Goal: Check status: Check status

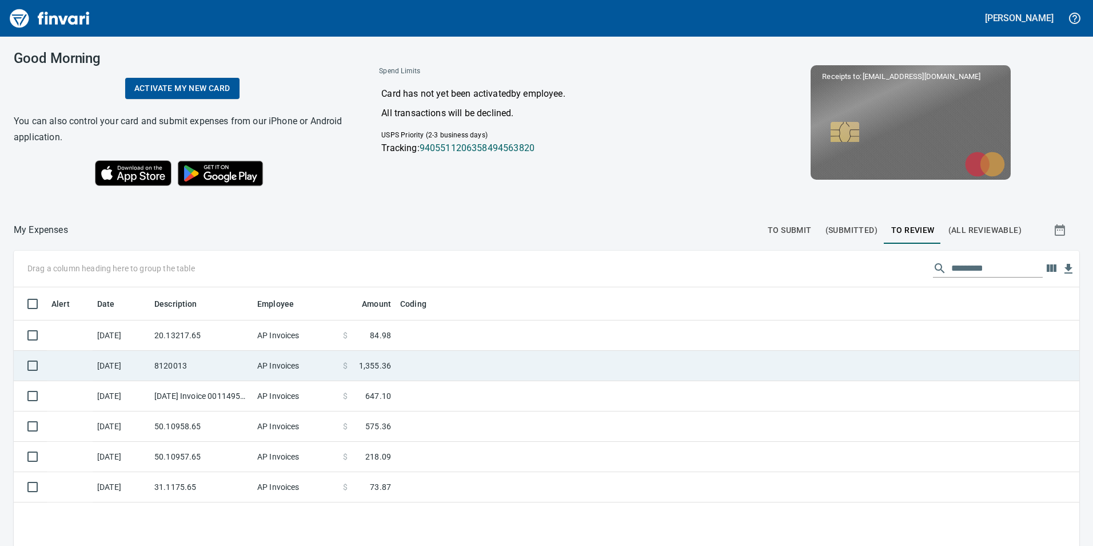
scroll to position [411, 1049]
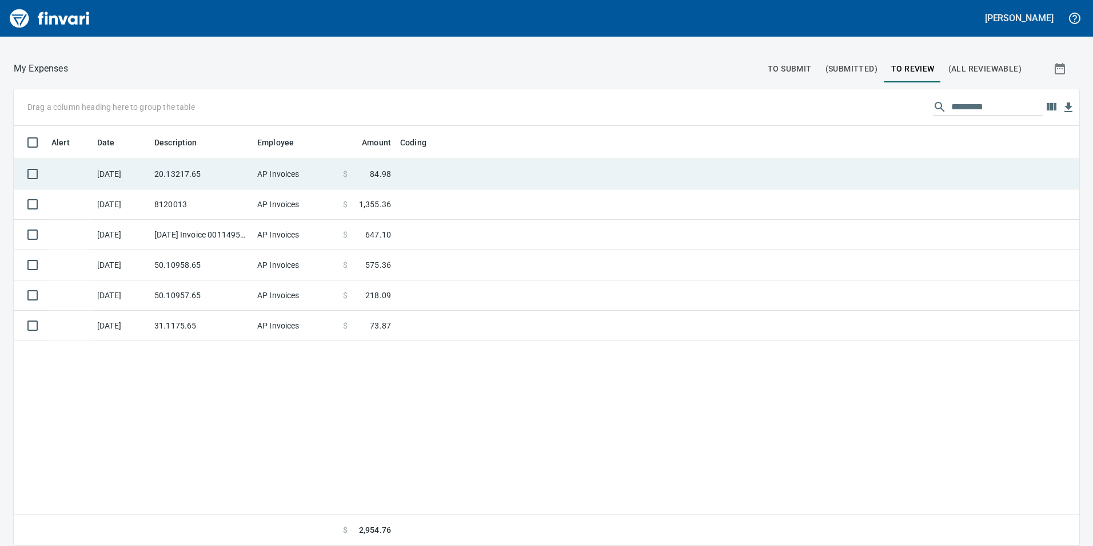
click at [224, 168] on td "20.13217.65" at bounding box center [201, 174] width 103 height 30
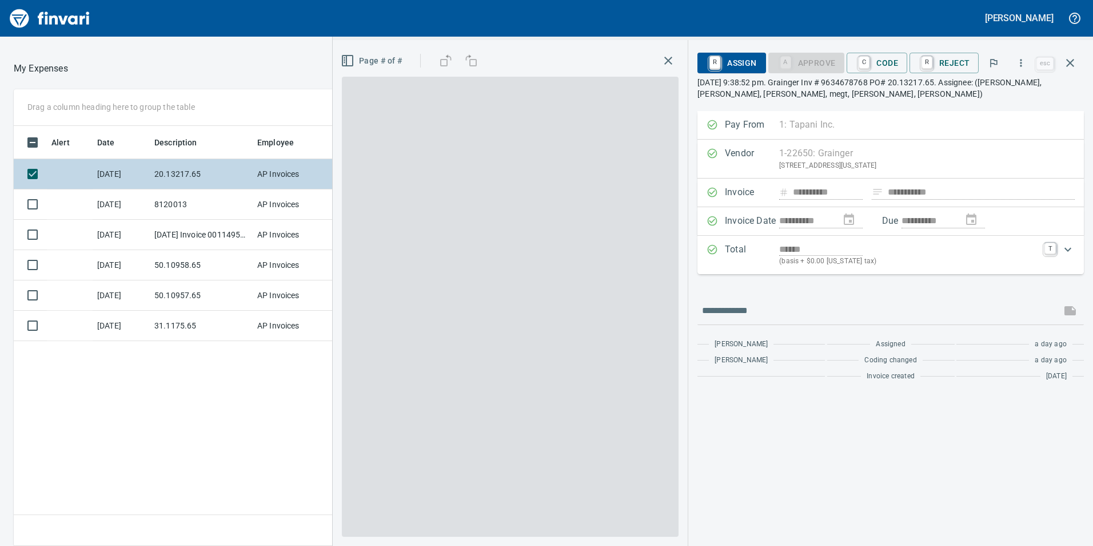
scroll to position [411, 763]
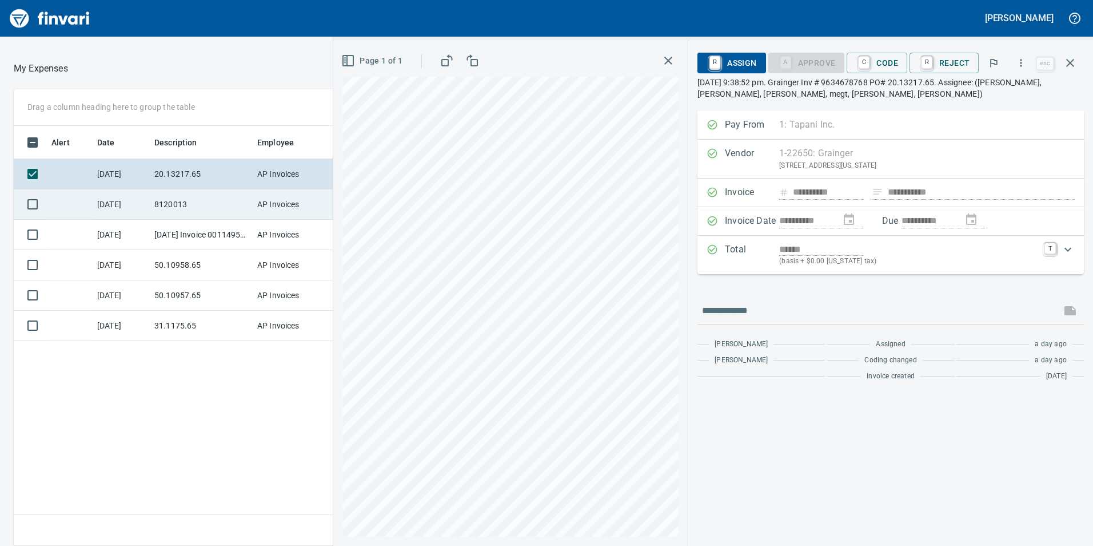
click at [204, 201] on td "8120013" at bounding box center [201, 204] width 103 height 30
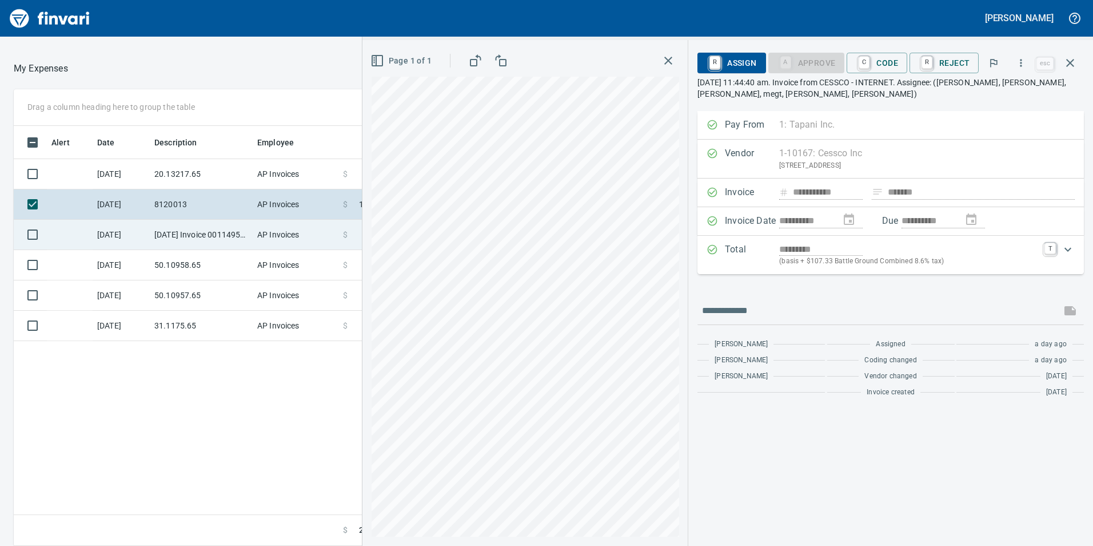
click at [215, 245] on td "[DATE] Invoice 001149500-0 from Cessco Inc (1-10167)" at bounding box center [201, 235] width 103 height 30
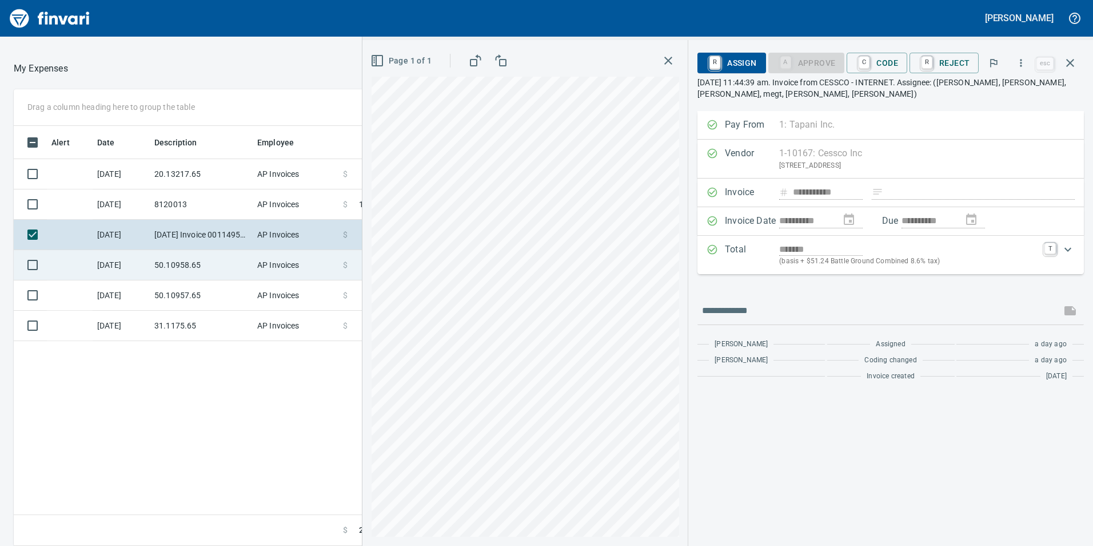
click at [201, 272] on td "50.10958.65" at bounding box center [201, 265] width 103 height 30
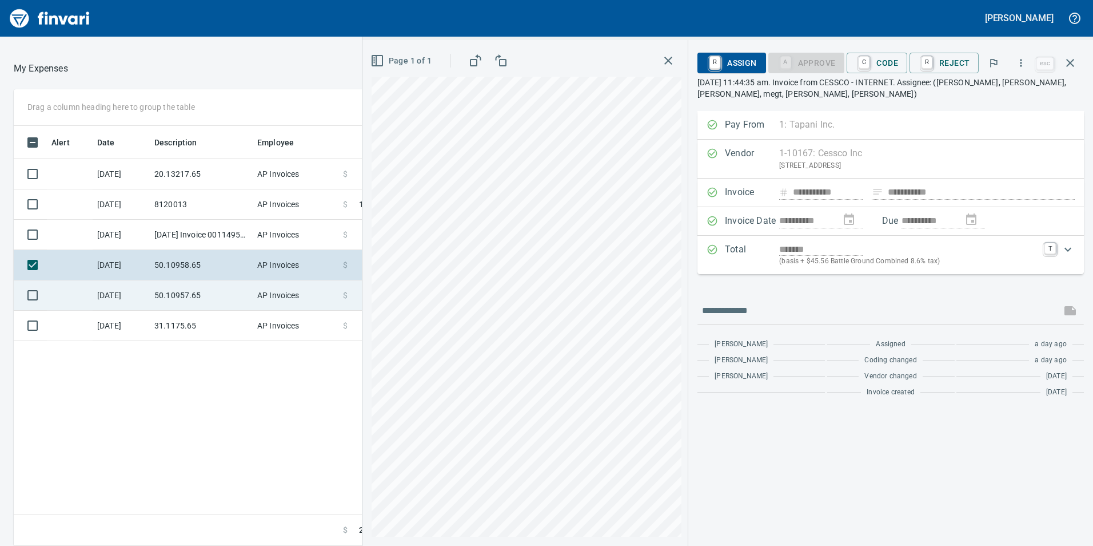
click at [211, 296] on td "50.10957.65" at bounding box center [201, 295] width 103 height 30
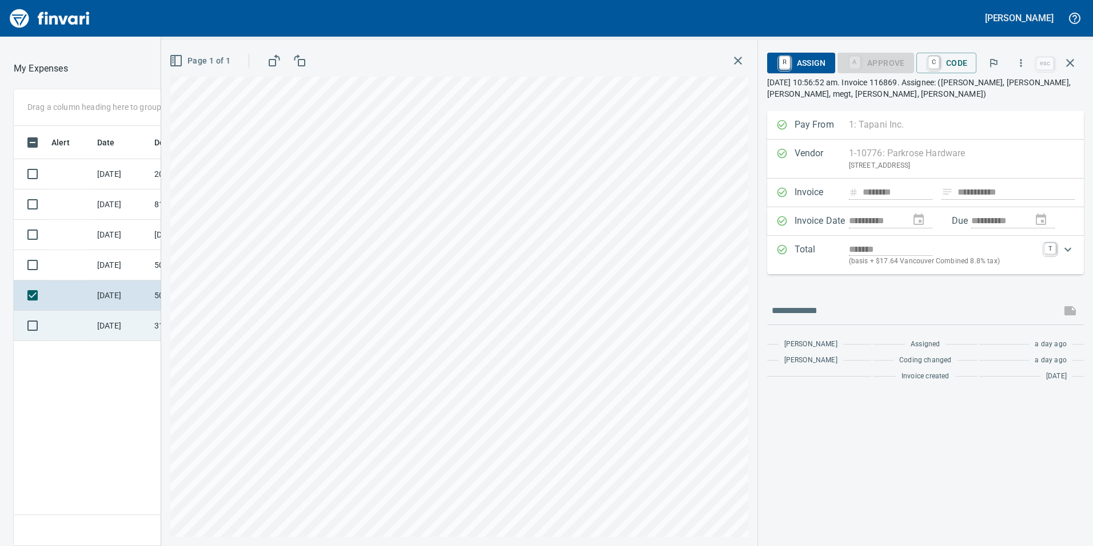
click at [124, 317] on td "[DATE]" at bounding box center [121, 326] width 57 height 30
